Goal: Information Seeking & Learning: Understand process/instructions

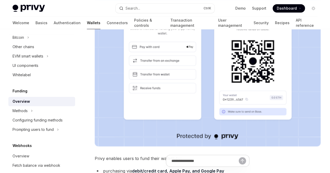
scroll to position [123, 0]
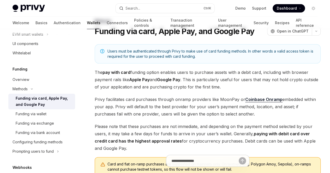
scroll to position [8, 0]
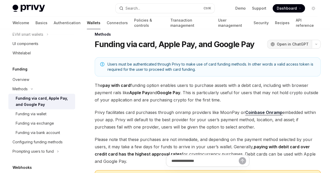
click at [277, 47] on span "Open in ChatGPT" at bounding box center [293, 44] width 32 height 5
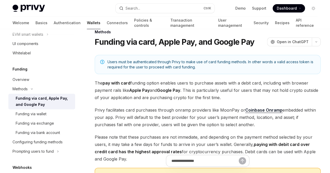
scroll to position [0, 0]
